Goal: Task Accomplishment & Management: Complete application form

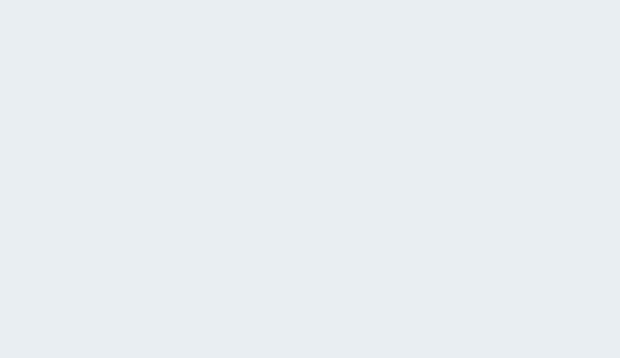
type input "Subscribe"
type input "dZKyzepQi"
type input "[EMAIL_ADDRESS][DOMAIN_NAME]"
type input "5869676127"
type input "Poslať správu"
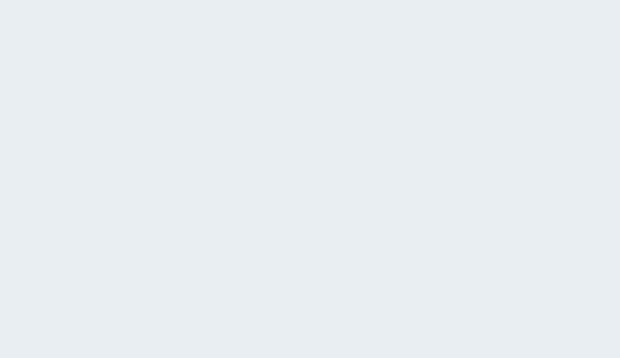
type input "MrYOeGlxooduiZy"
type input "sVDzzviHqZGGWB"
type input "[EMAIL_ADDRESS][DOMAIN_NAME]"
type input "2049228109"
type input "Pošli!"
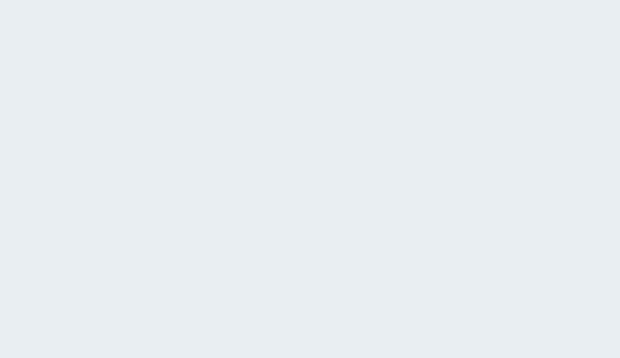
type input "xWcCZvoECy"
type input "[EMAIL_ADDRESS][DOMAIN_NAME]"
